Goal: Information Seeking & Learning: Learn about a topic

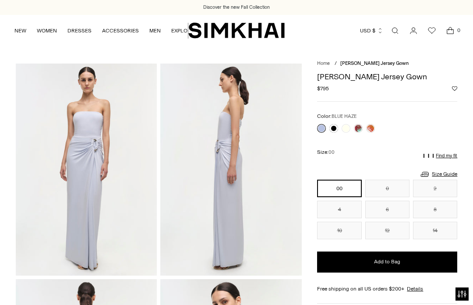
click at [20, 35] on link "NEW" at bounding box center [20, 30] width 12 height 19
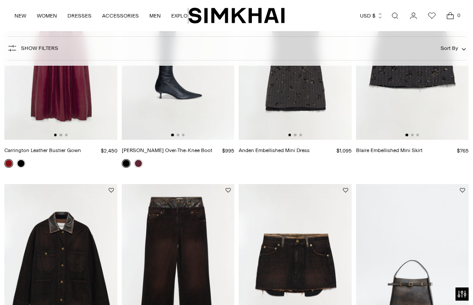
scroll to position [894, 0]
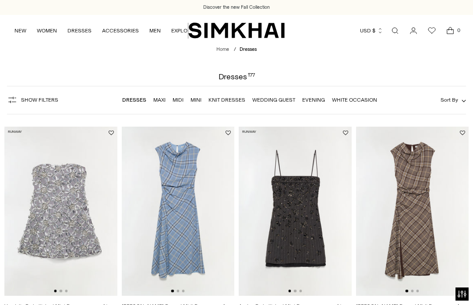
click at [274, 103] on link "Wedding Guest" at bounding box center [273, 100] width 43 height 6
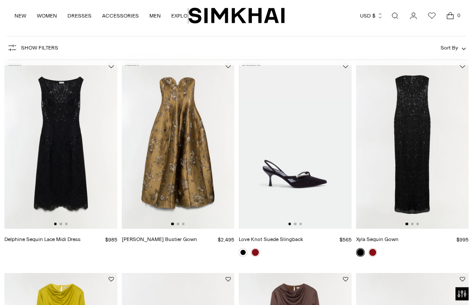
scroll to position [63, 0]
click at [372, 242] on link "Xyla Sequin Gown" at bounding box center [377, 239] width 43 height 6
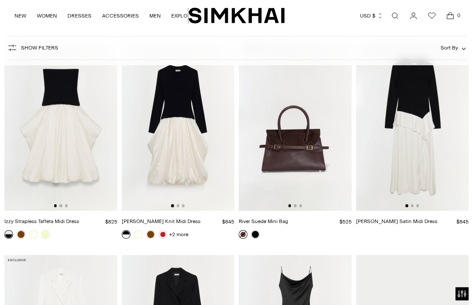
scroll to position [2431, 0]
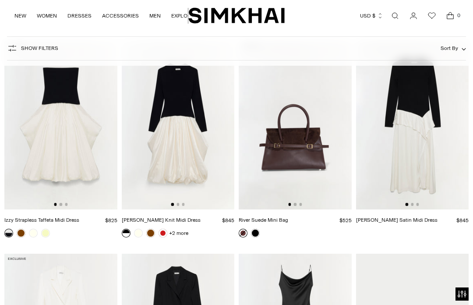
click at [19, 236] on link at bounding box center [21, 233] width 9 height 9
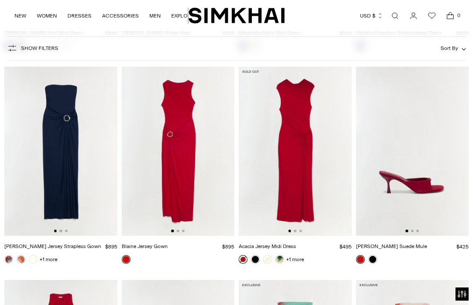
scroll to position [4181, 0]
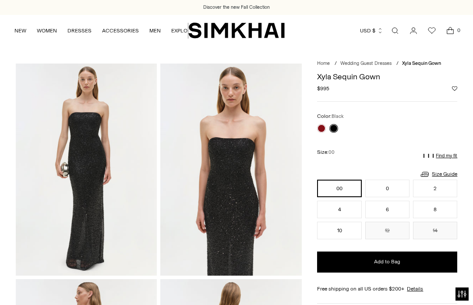
click at [323, 126] on link at bounding box center [321, 128] width 9 height 9
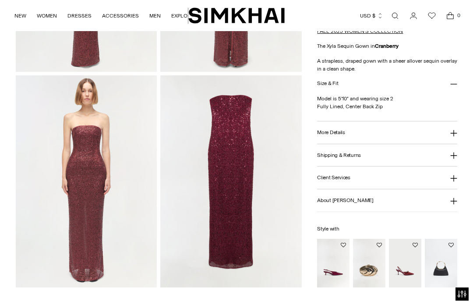
scroll to position [401, 0]
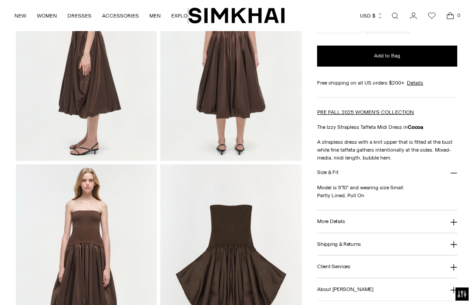
scroll to position [325, 0]
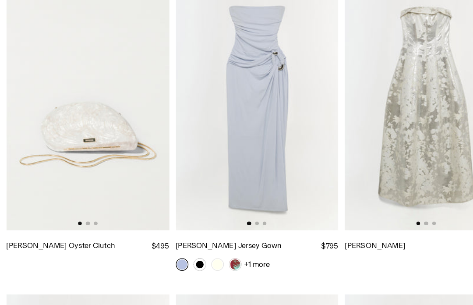
scroll to position [4551, 0]
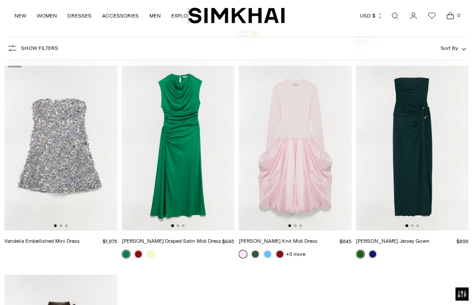
scroll to position [5837, 0]
